Goal: Navigation & Orientation: Find specific page/section

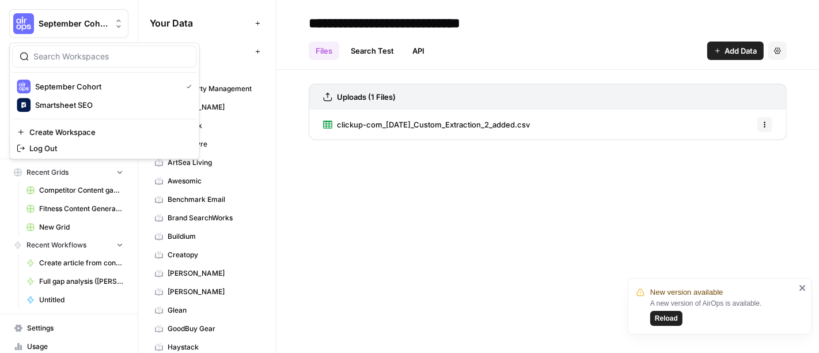
scroll to position [581, 0]
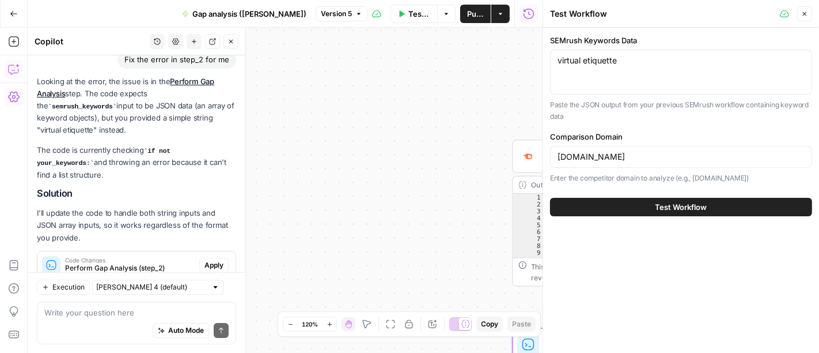
scroll to position [131, 0]
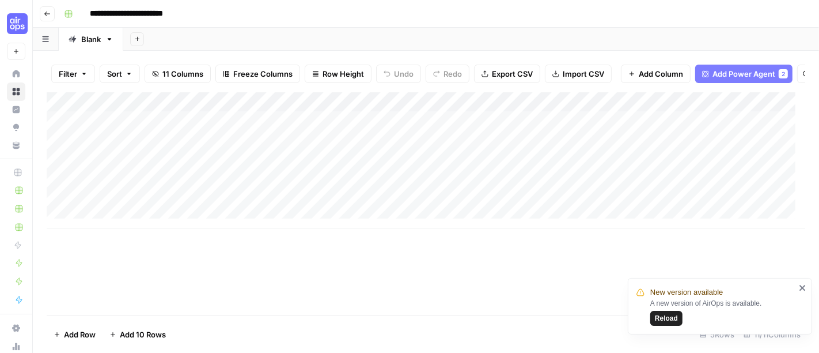
click at [346, 116] on div "Add Column" at bounding box center [426, 160] width 759 height 136
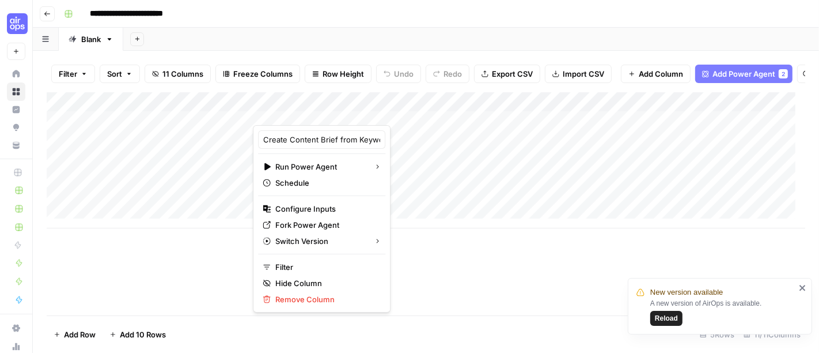
click at [368, 115] on div at bounding box center [343, 113] width 180 height 23
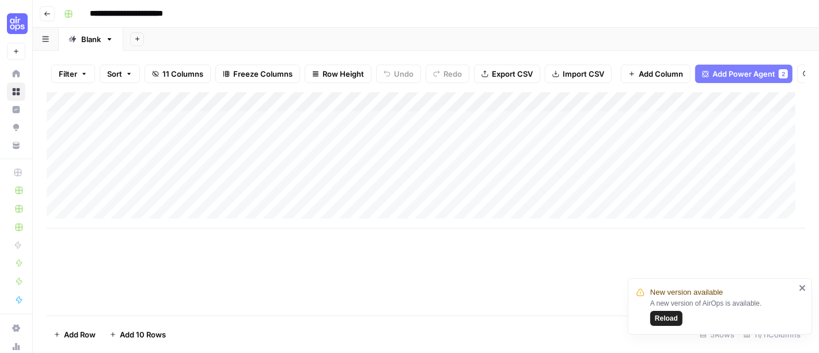
click at [444, 290] on div "Add Column" at bounding box center [426, 203] width 759 height 223
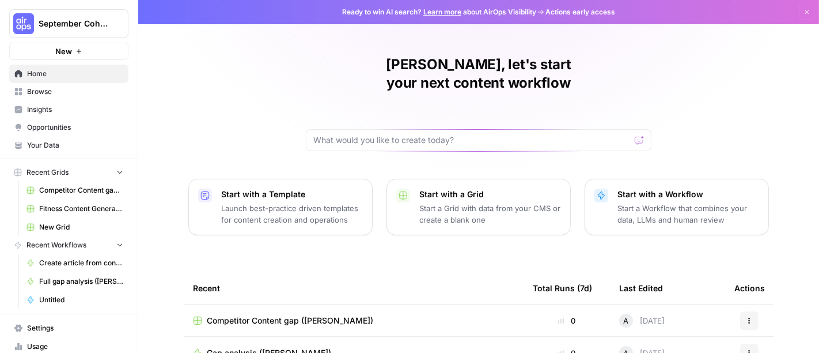
click at [50, 82] on link "Browse" at bounding box center [68, 91] width 119 height 18
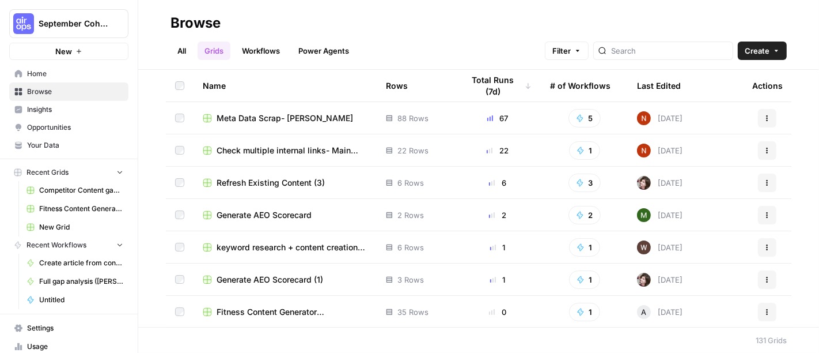
click at [265, 50] on link "Workflows" at bounding box center [261, 50] width 52 height 18
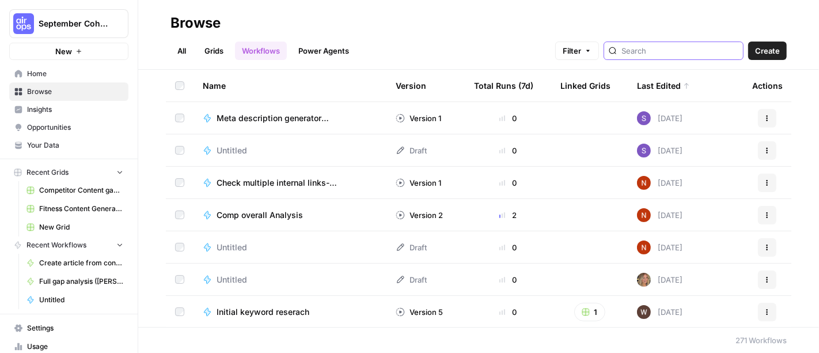
click at [647, 48] on input "search" at bounding box center [680, 51] width 117 height 12
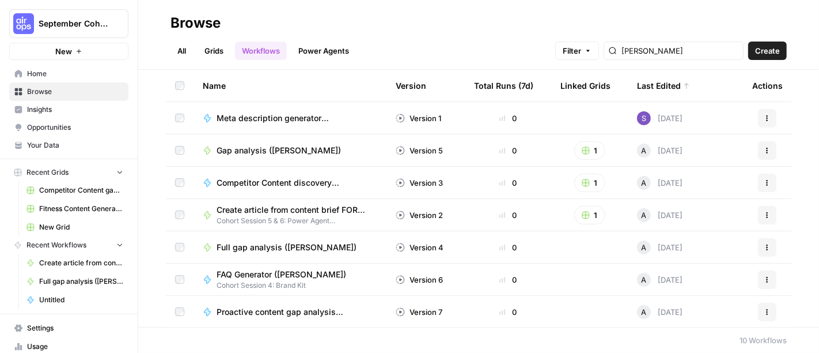
click at [424, 14] on div "Browse" at bounding box center [479, 23] width 616 height 18
click at [660, 52] on input "andy" at bounding box center [680, 51] width 117 height 12
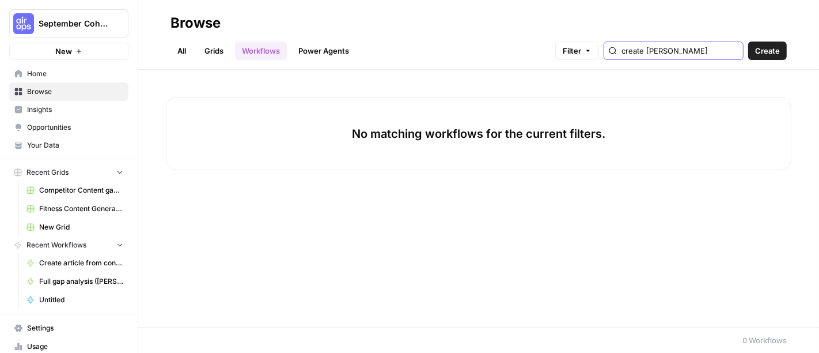
drag, startPoint x: 660, startPoint y: 52, endPoint x: 539, endPoint y: 35, distance: 122.2
click at [539, 35] on div "All Grids Workflows Power Agents Filter create conte Create" at bounding box center [479, 46] width 616 height 28
type input "create conte"
